Goal: Task Accomplishment & Management: Manage account settings

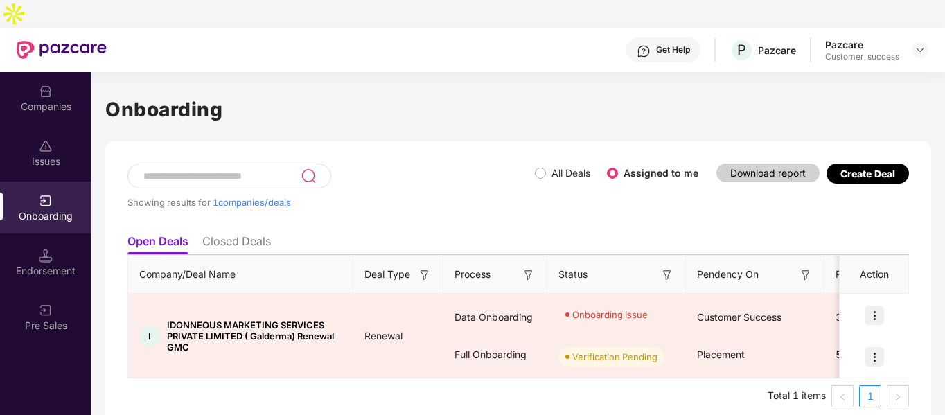
click at [21, 89] on div "Companies" at bounding box center [45, 98] width 91 height 52
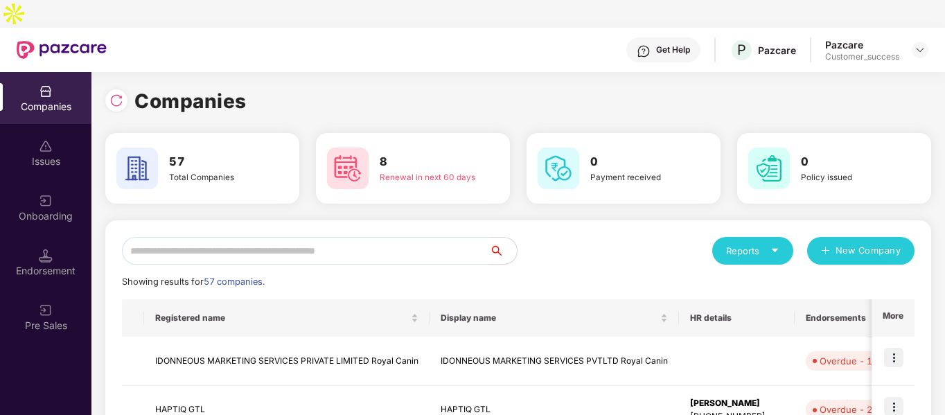
click at [416, 237] on input "text" at bounding box center [305, 251] width 367 height 28
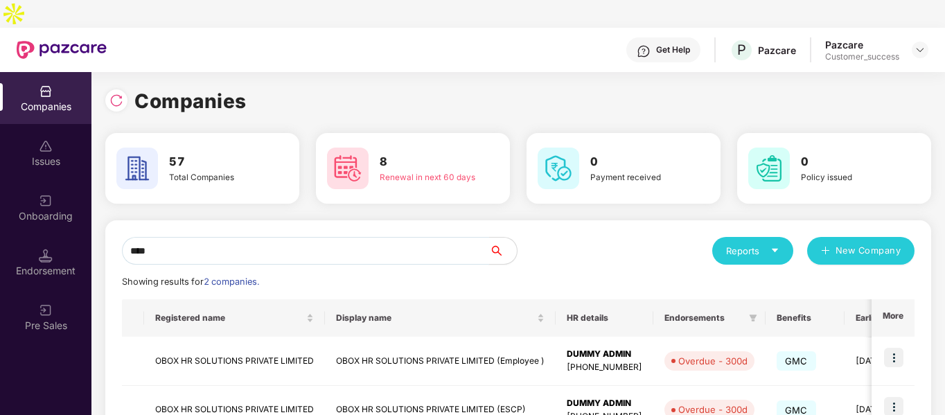
scroll to position [69, 0]
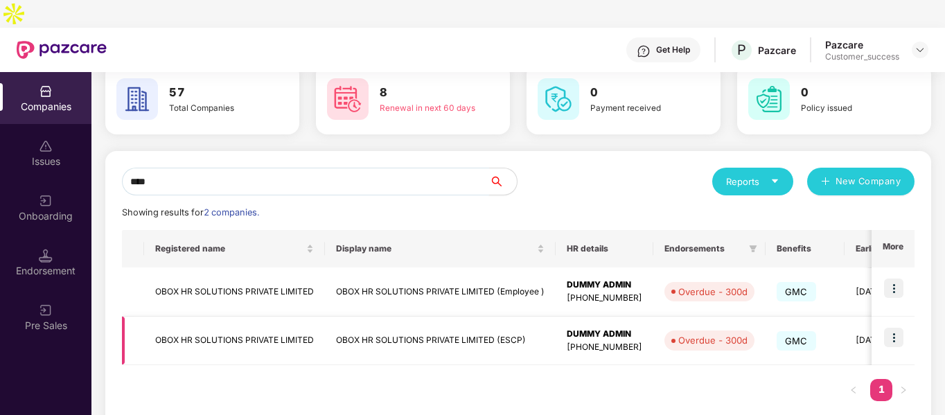
type input "****"
click at [896, 328] on img at bounding box center [893, 337] width 19 height 19
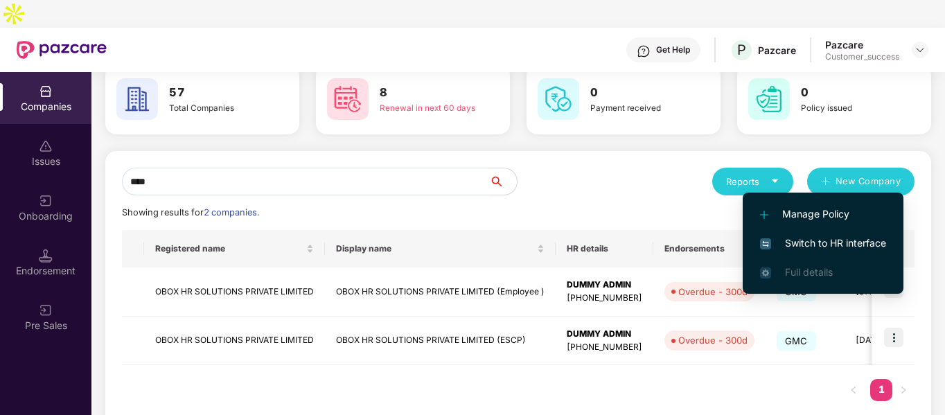
click at [763, 235] on span "Switch to HR interface" at bounding box center [823, 242] width 126 height 15
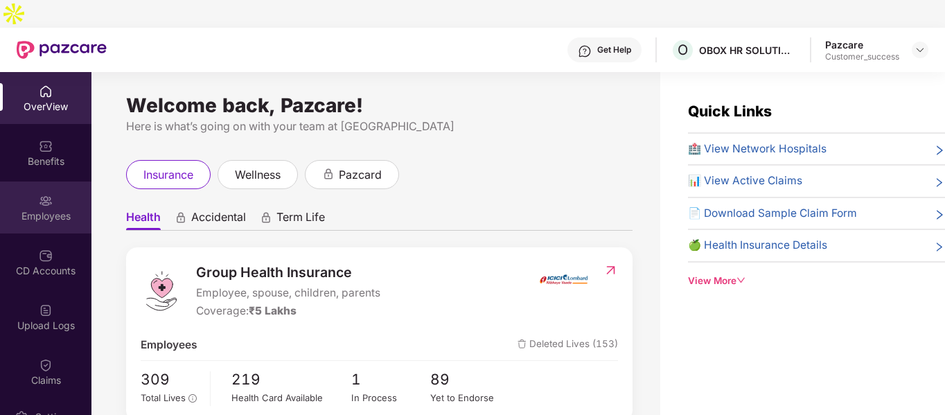
click at [35, 198] on div "Employees" at bounding box center [45, 207] width 91 height 52
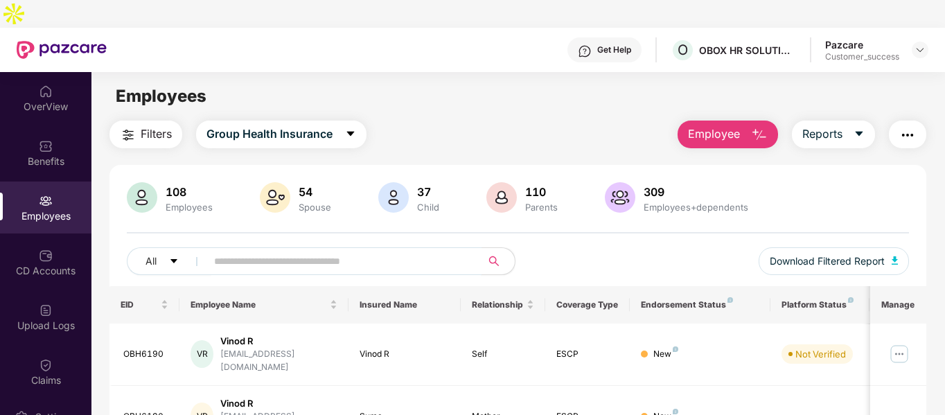
click at [277, 251] on input "text" at bounding box center [338, 261] width 249 height 21
paste input "*******"
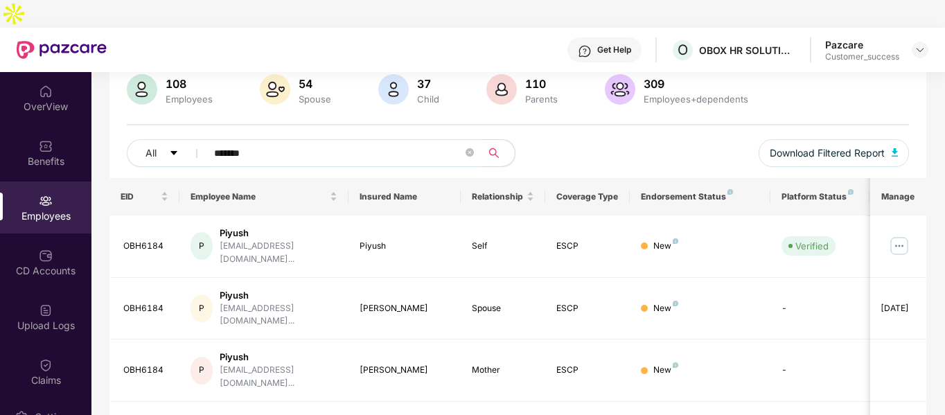
scroll to position [111, 0]
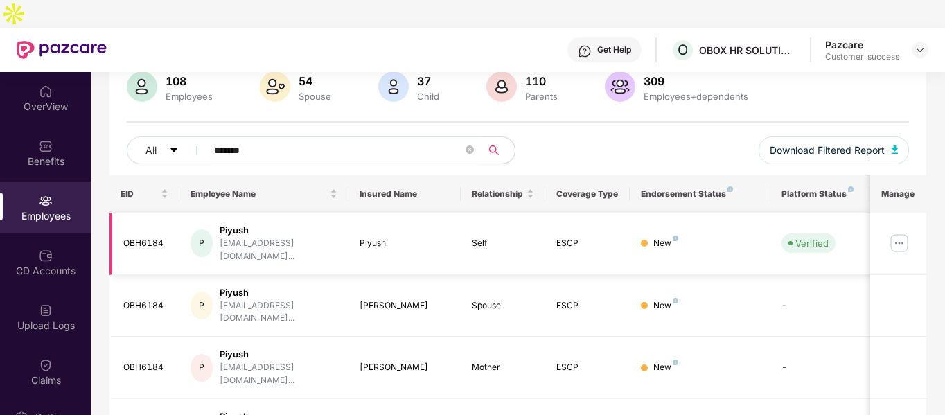
type input "*******"
click at [905, 232] on img at bounding box center [899, 243] width 22 height 22
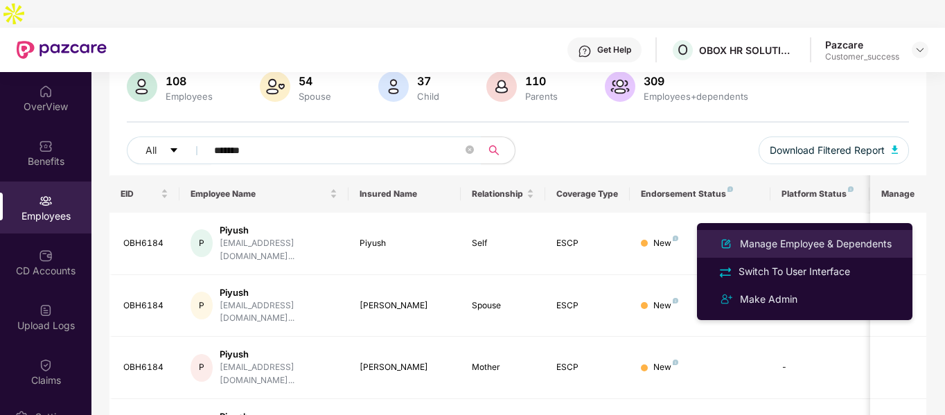
click at [740, 239] on div "Manage Employee & Dependents" at bounding box center [815, 243] width 157 height 15
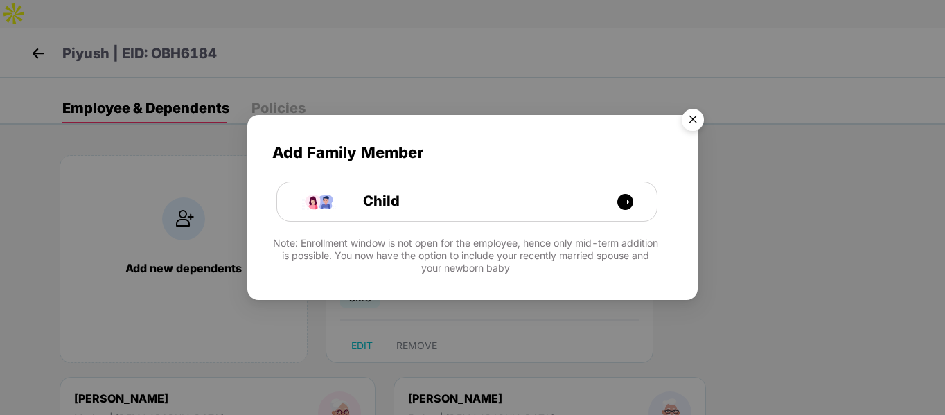
click at [684, 115] on img "Close" at bounding box center [692, 122] width 39 height 39
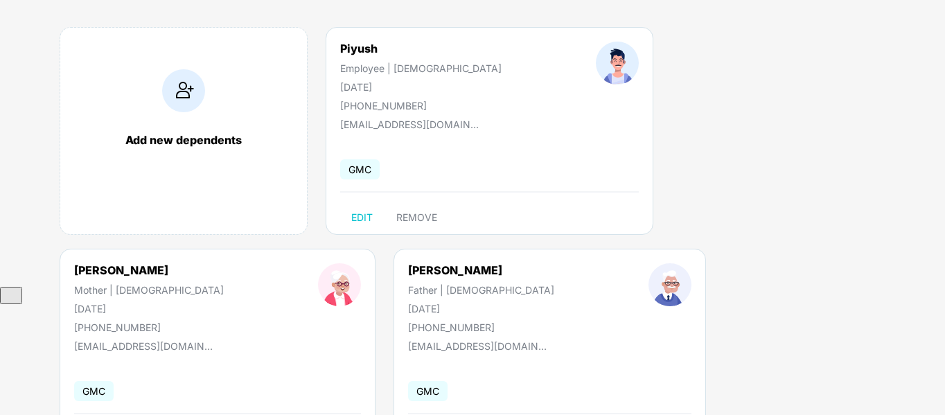
scroll to position [0, 0]
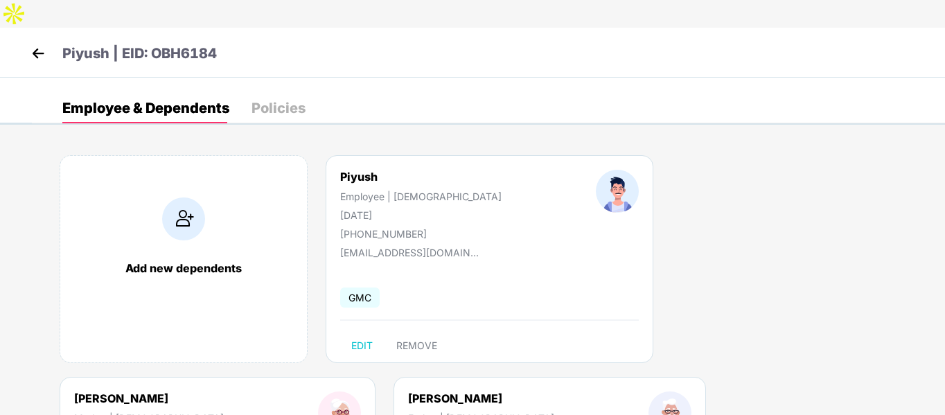
click at [30, 43] on img at bounding box center [38, 53] width 21 height 21
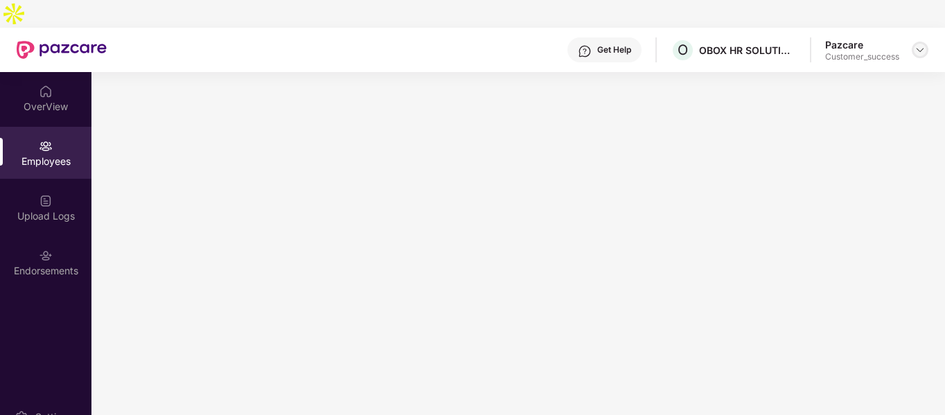
click at [926, 42] on div at bounding box center [919, 50] width 17 height 17
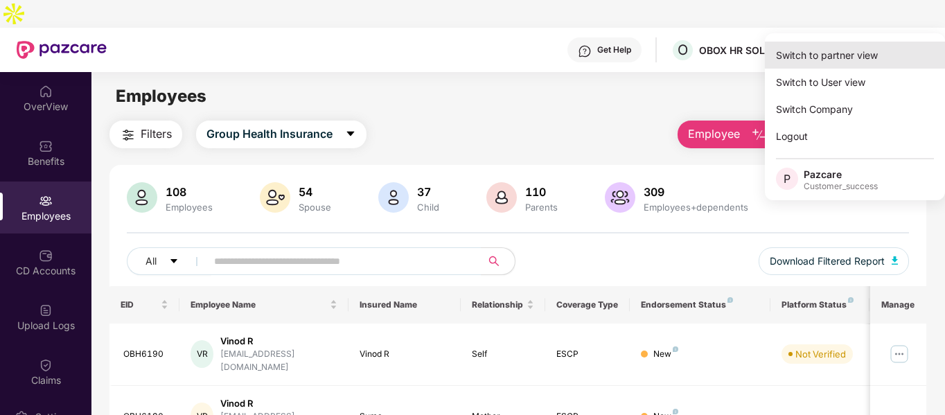
click at [844, 53] on div "Switch to partner view" at bounding box center [855, 55] width 180 height 27
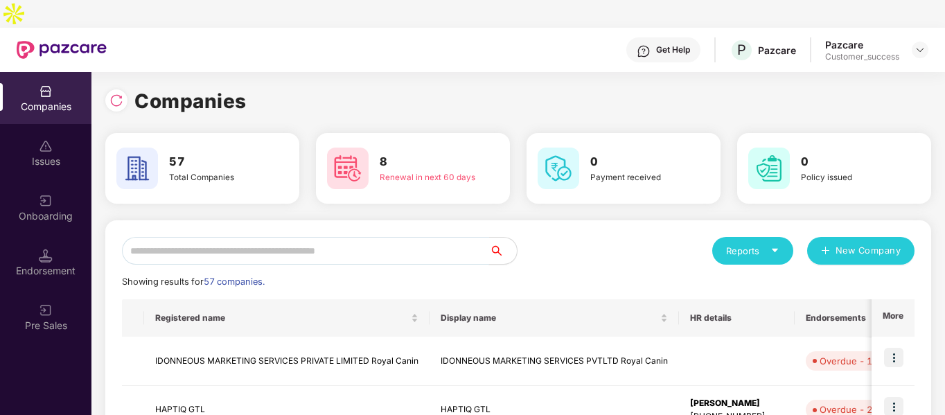
click at [312, 237] on input "text" at bounding box center [305, 251] width 367 height 28
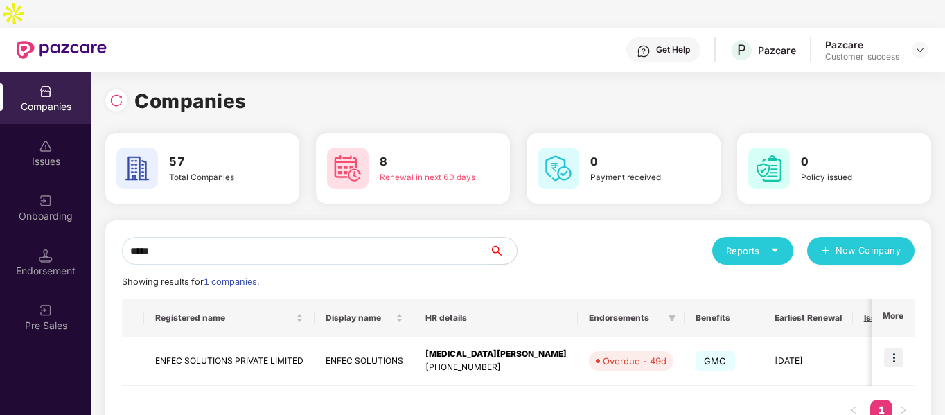
scroll to position [21, 0]
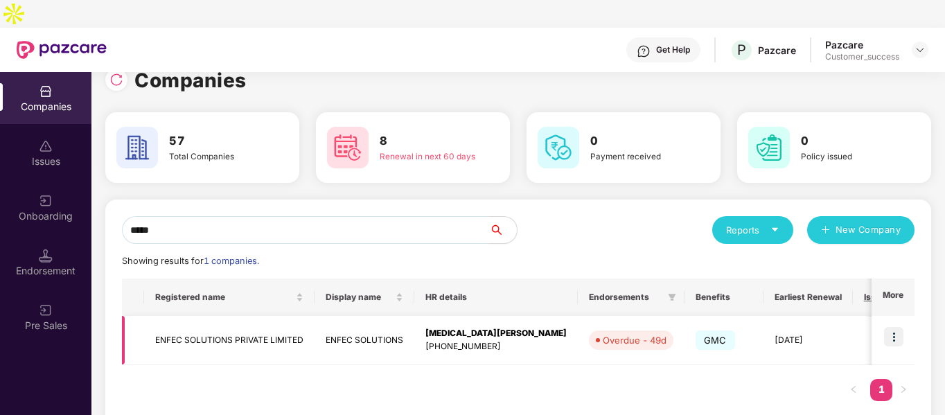
type input "*****"
click at [892, 327] on img at bounding box center [893, 336] width 19 height 19
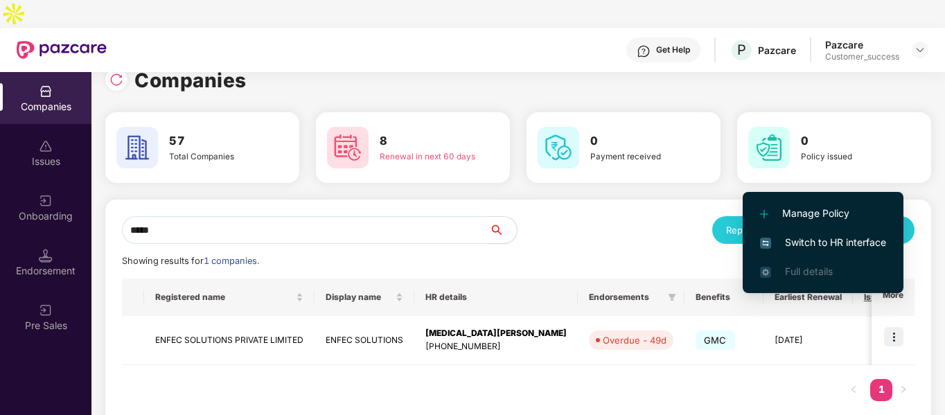
click at [792, 244] on span "Switch to HR interface" at bounding box center [823, 242] width 126 height 15
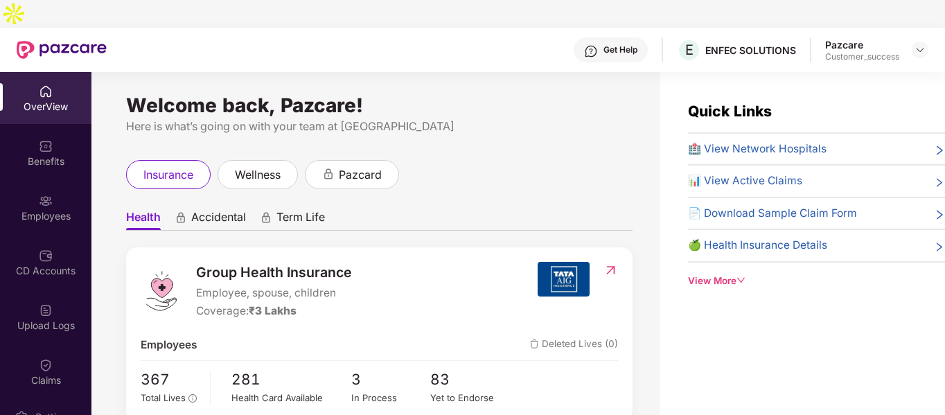
click at [47, 194] on img at bounding box center [46, 201] width 14 height 14
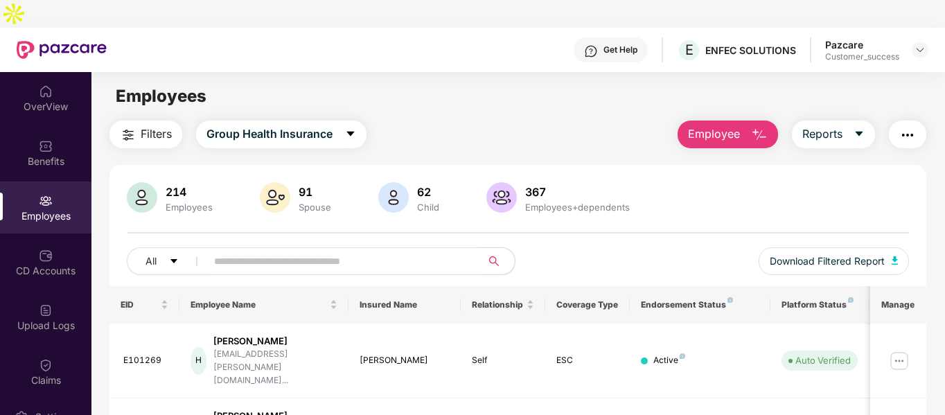
click at [298, 251] on input "text" at bounding box center [338, 261] width 249 height 21
paste input "**********"
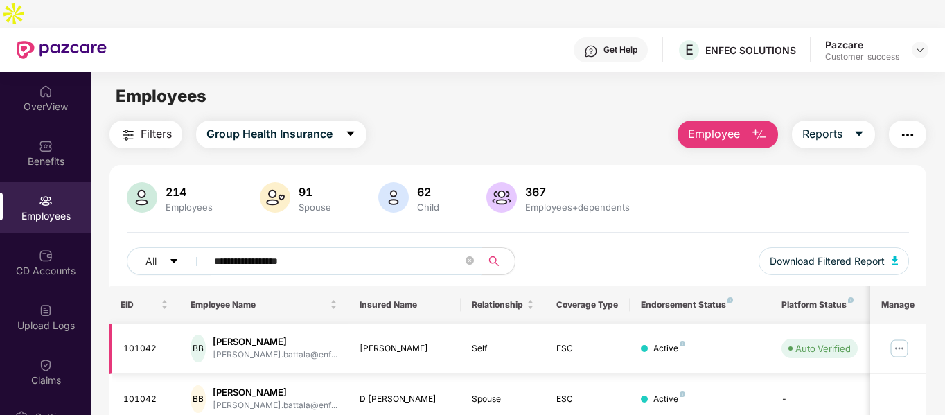
scroll to position [44, 0]
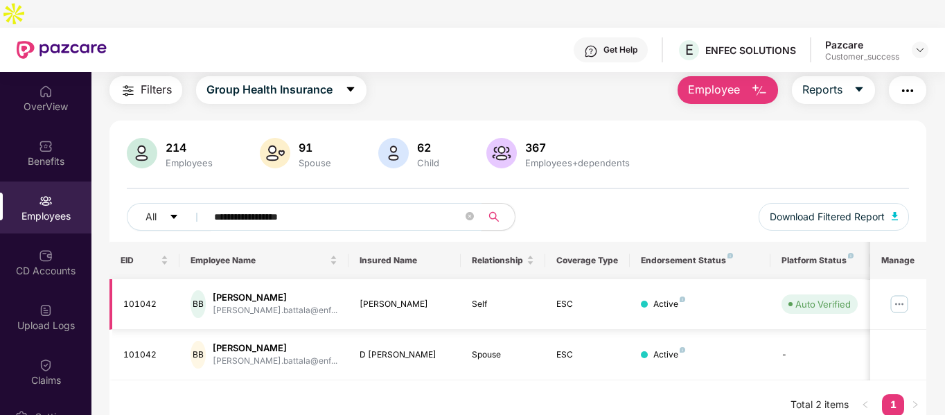
type input "**********"
click at [906, 293] on img at bounding box center [899, 304] width 22 height 22
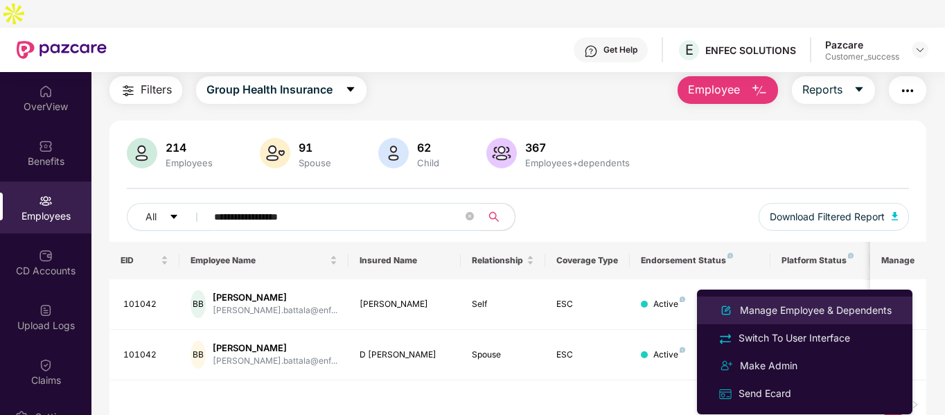
click at [753, 308] on div "Manage Employee & Dependents" at bounding box center [815, 310] width 157 height 15
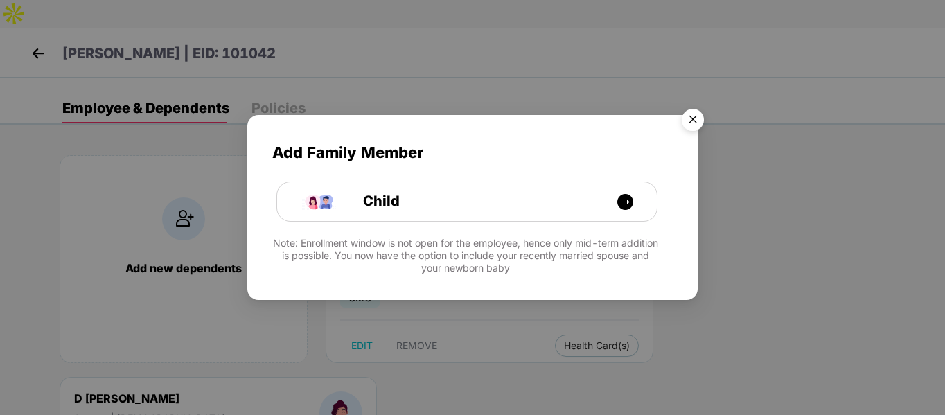
click at [679, 118] on img "Close" at bounding box center [692, 122] width 39 height 39
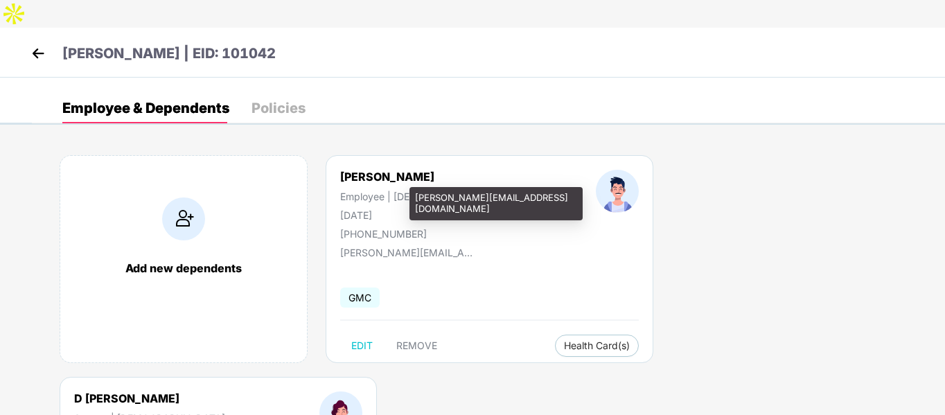
click at [425, 198] on div "[PERSON_NAME][EMAIL_ADDRESS][DOMAIN_NAME]" at bounding box center [495, 203] width 173 height 33
copy div "[PERSON_NAME][EMAIL_ADDRESS][DOMAIN_NAME]"
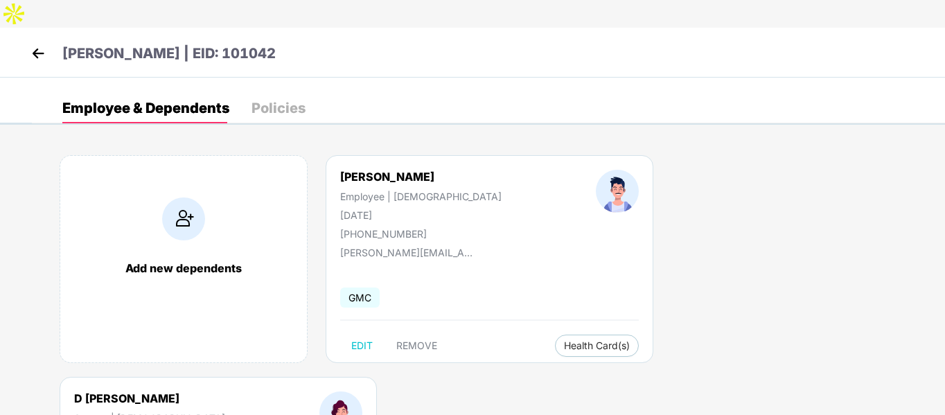
click at [42, 43] on img at bounding box center [38, 53] width 21 height 21
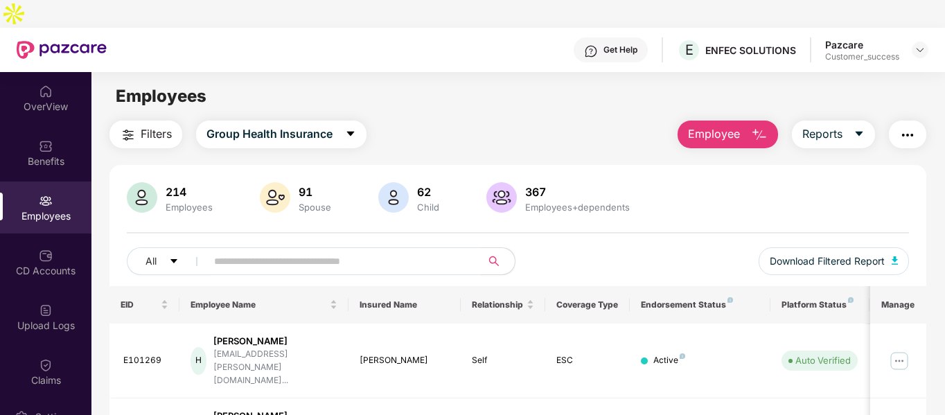
click at [751, 127] on img "button" at bounding box center [759, 135] width 17 height 17
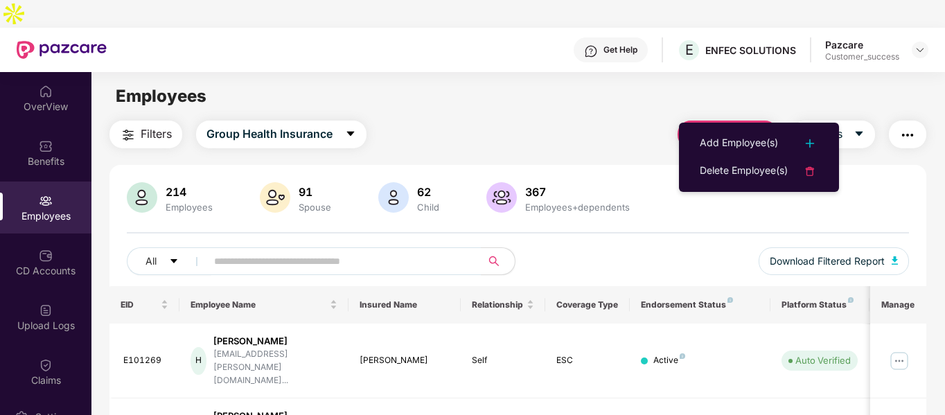
click at [734, 129] on ul "Add Employee(s) Delete Employee(s)" at bounding box center [759, 157] width 160 height 69
click at [723, 141] on div "Add Employee(s)" at bounding box center [739, 143] width 78 height 17
